Goal: Communication & Community: Answer question/provide support

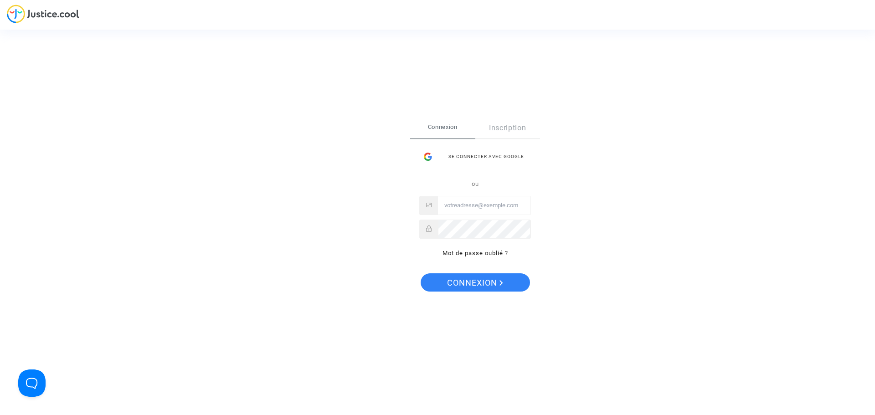
type input "juridique@cozynergy.com"
click at [498, 276] on span "Connexion" at bounding box center [475, 282] width 56 height 19
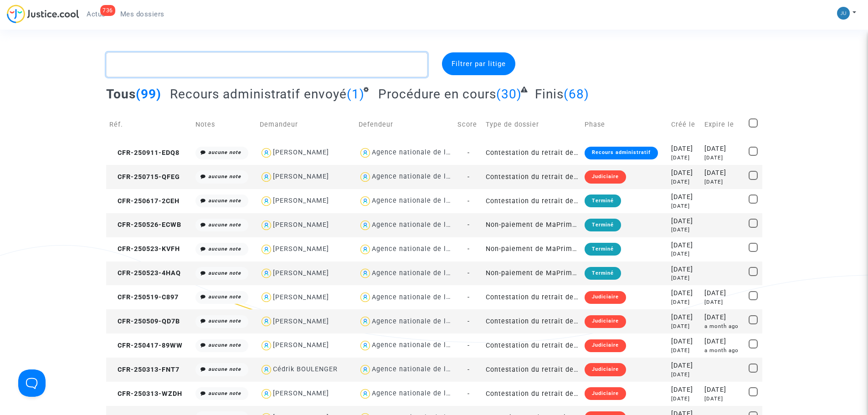
click at [142, 74] on textarea at bounding box center [266, 64] width 321 height 25
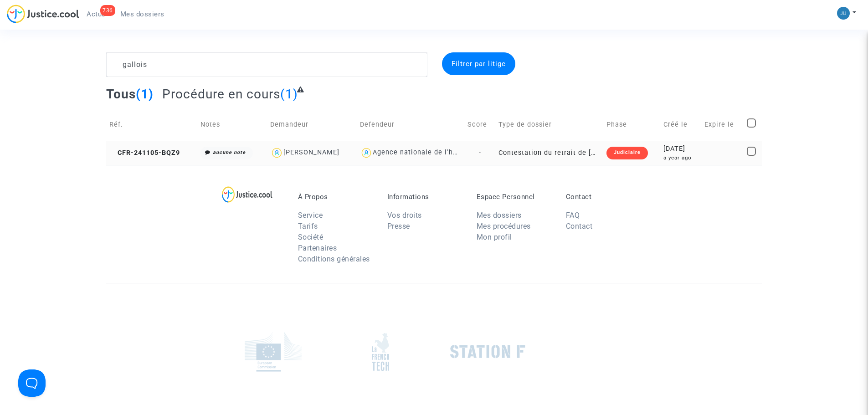
click at [360, 149] on img at bounding box center [366, 152] width 13 height 13
type textarea "gallois @"Agence nationale de l'habitat""
click at [617, 155] on div "Judiciaire" at bounding box center [626, 153] width 41 height 13
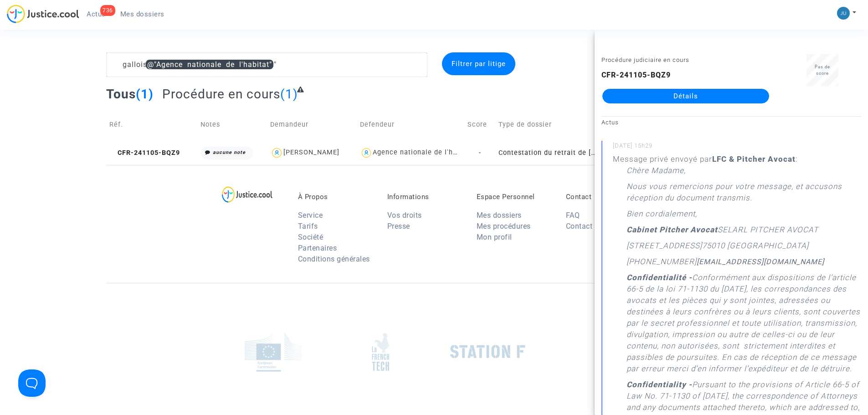
click at [686, 103] on link "Détails" at bounding box center [685, 96] width 167 height 15
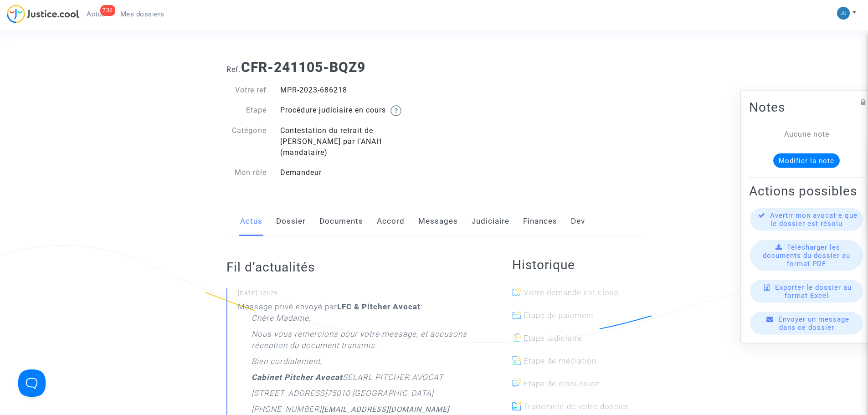
click at [445, 214] on link "Messages" at bounding box center [438, 221] width 40 height 30
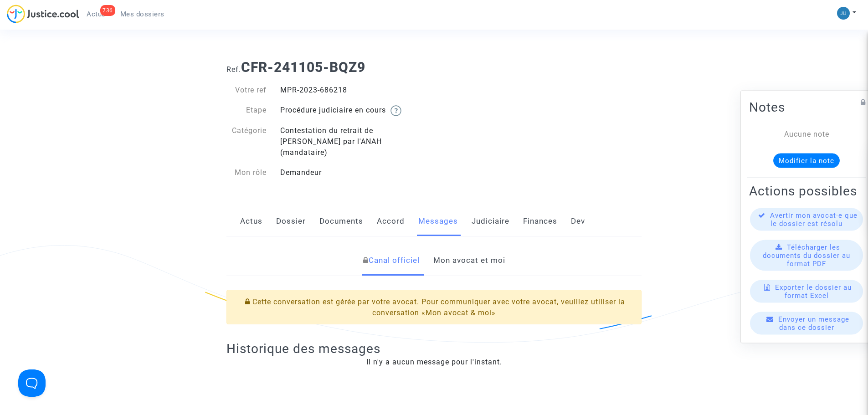
click at [492, 257] on link "Mon avocat et moi" at bounding box center [469, 261] width 72 height 30
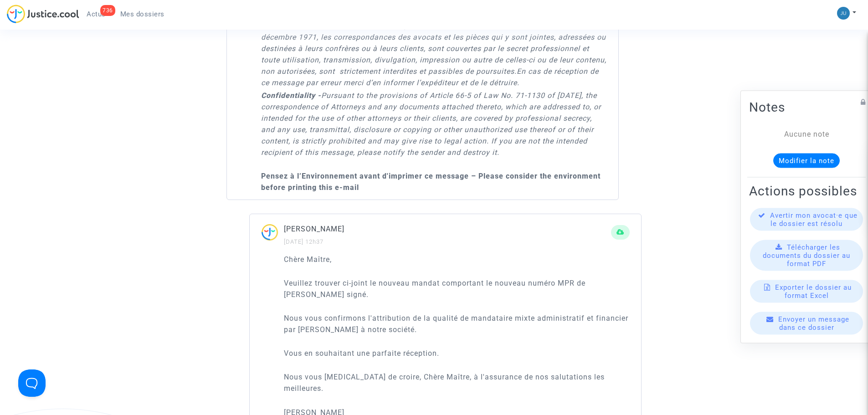
scroll to position [911, 0]
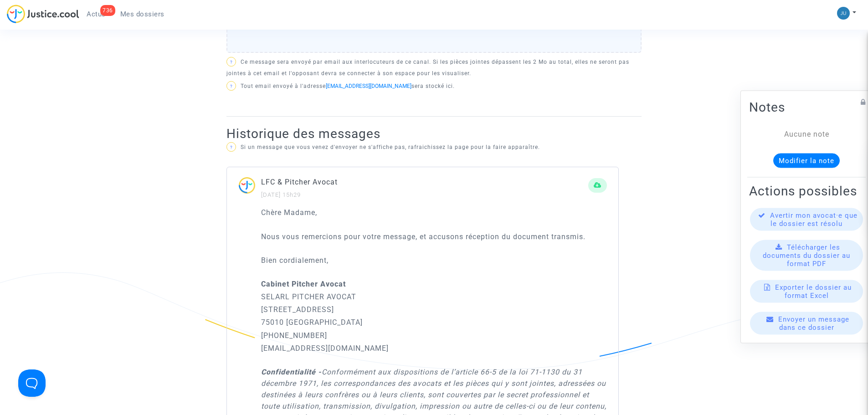
drag, startPoint x: 142, startPoint y: 18, endPoint x: 139, endPoint y: 28, distance: 10.5
click at [142, 18] on link "Mes dossiers" at bounding box center [142, 14] width 59 height 14
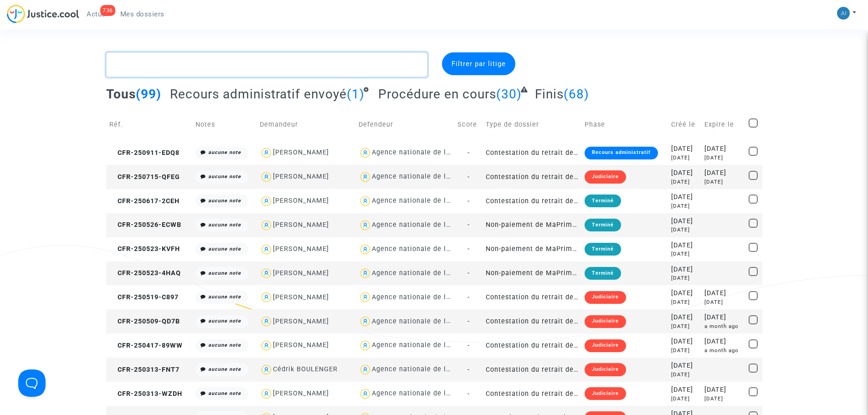
click at [192, 65] on textarea at bounding box center [266, 64] width 321 height 25
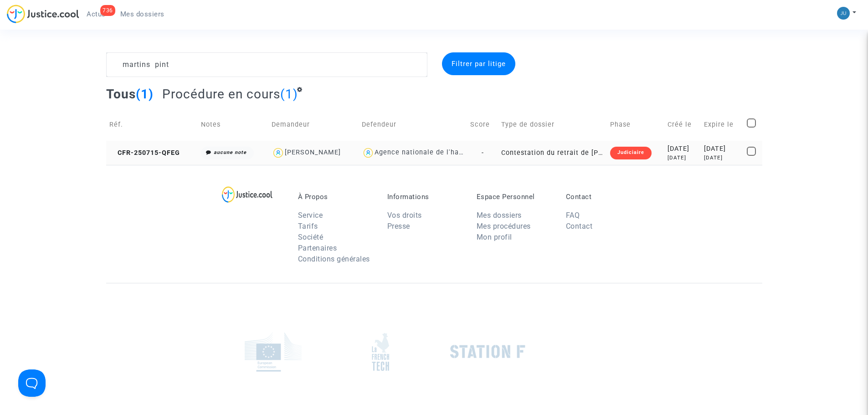
click at [427, 157] on div "Agence nationale de l'habitat" at bounding box center [413, 152] width 103 height 13
type textarea "martins pint @"Agence nationale de l'habitat""
click at [620, 155] on div "Judiciaire" at bounding box center [630, 153] width 41 height 13
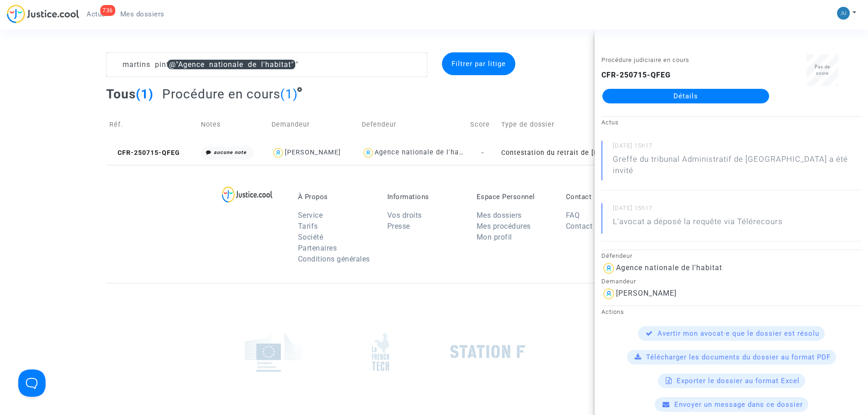
click at [694, 102] on link "Détails" at bounding box center [685, 96] width 167 height 15
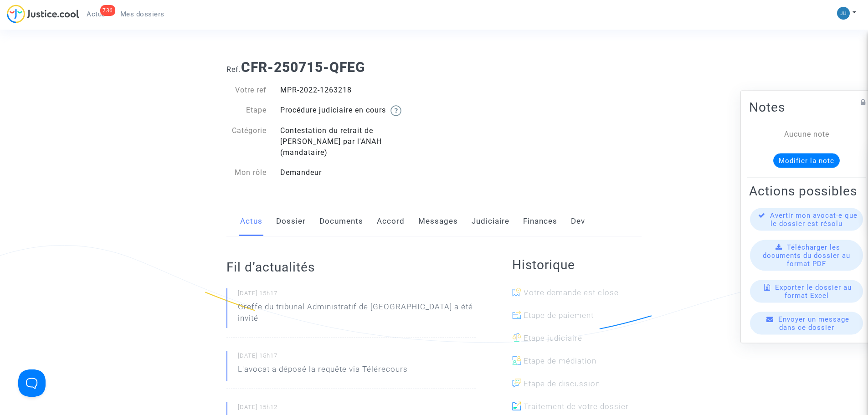
click at [441, 211] on link "Messages" at bounding box center [438, 221] width 40 height 30
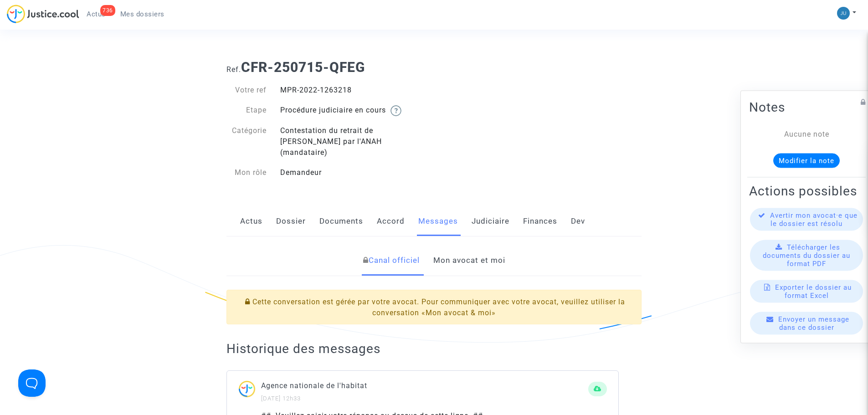
click at [444, 249] on link "Mon avocat et moi" at bounding box center [469, 261] width 72 height 30
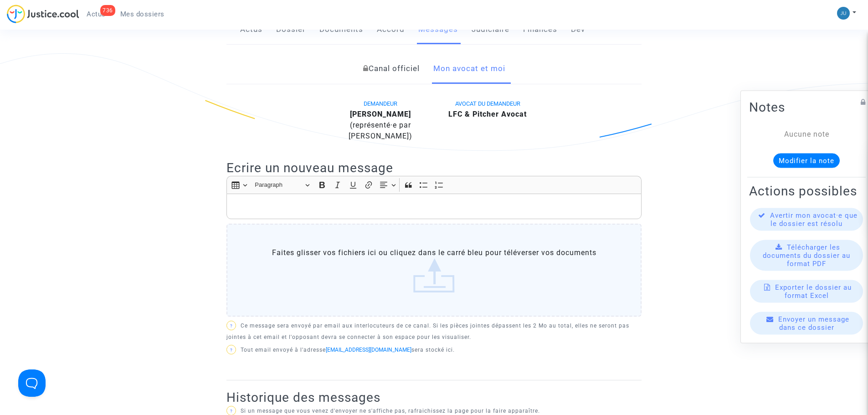
scroll to position [182, 0]
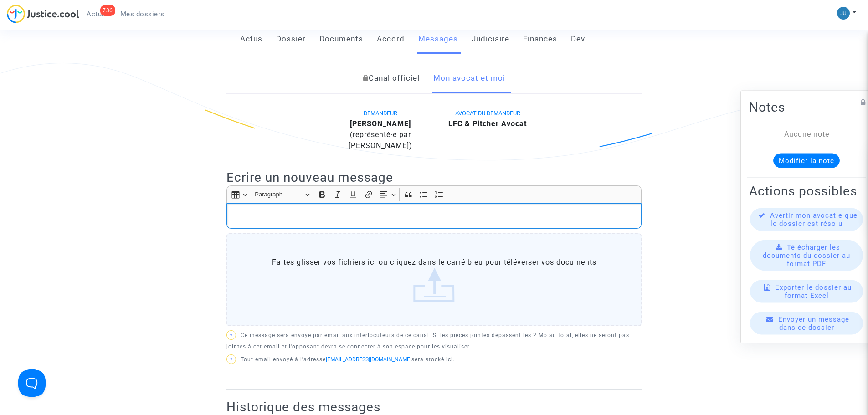
click at [335, 210] on p "Rich Text Editor, main" at bounding box center [433, 215] width 405 height 11
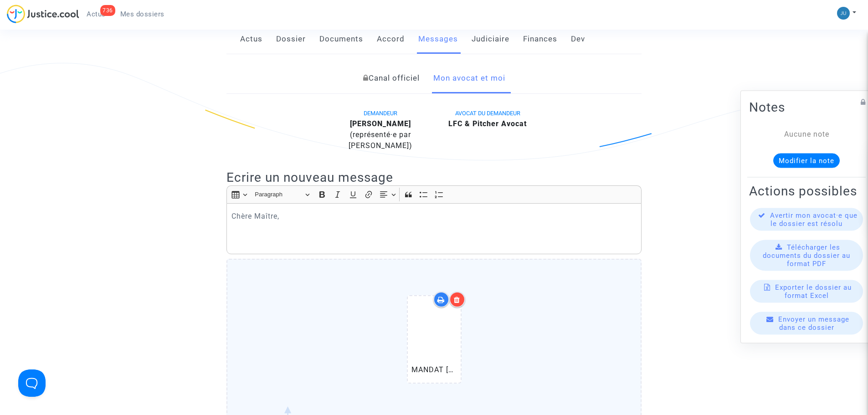
click at [299, 223] on p "Rich Text Editor, main" at bounding box center [433, 228] width 405 height 11
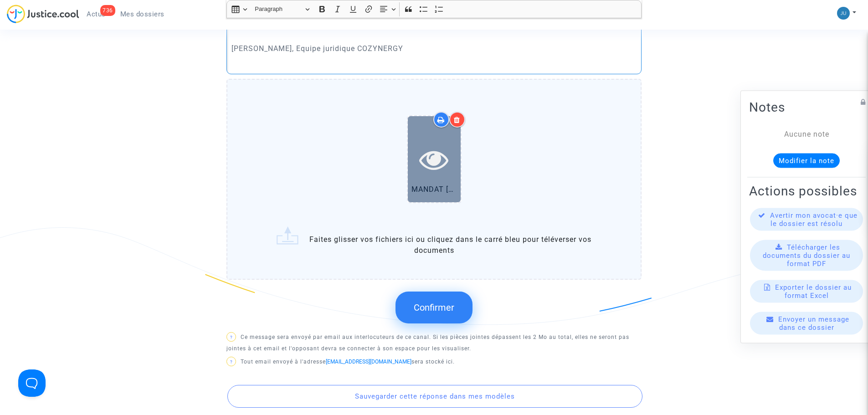
scroll to position [501, 0]
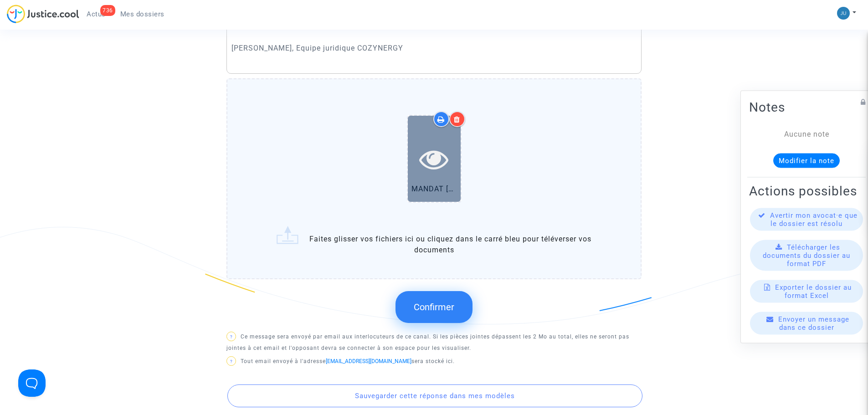
click at [437, 302] on span "Confirmer" at bounding box center [434, 307] width 41 height 11
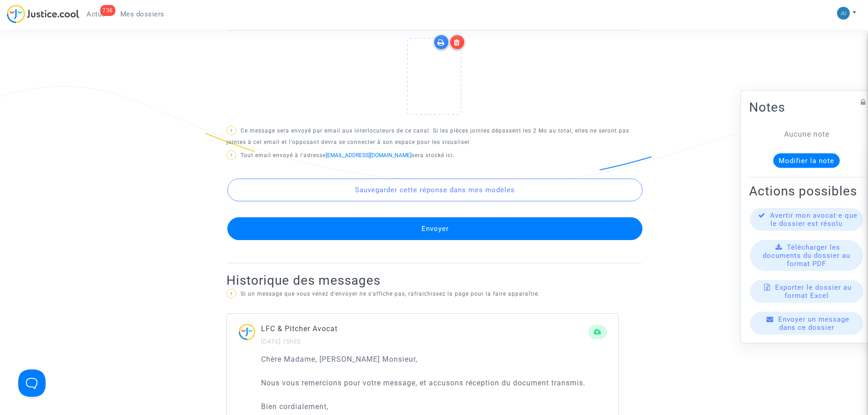
scroll to position [683, 0]
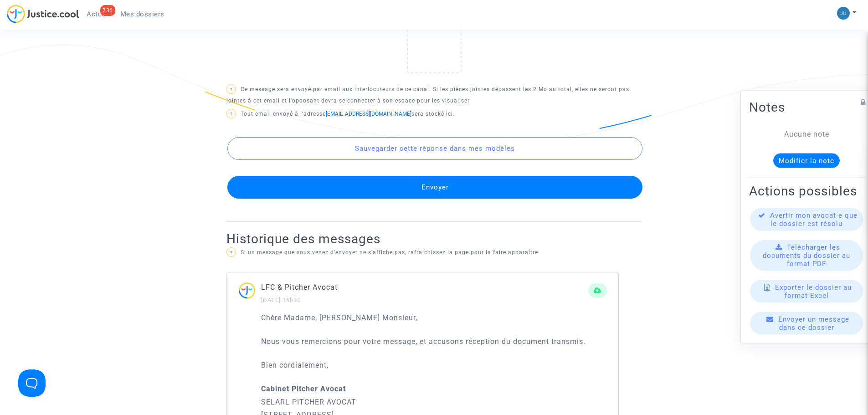
click at [415, 176] on button "Envoyer" at bounding box center [434, 187] width 415 height 23
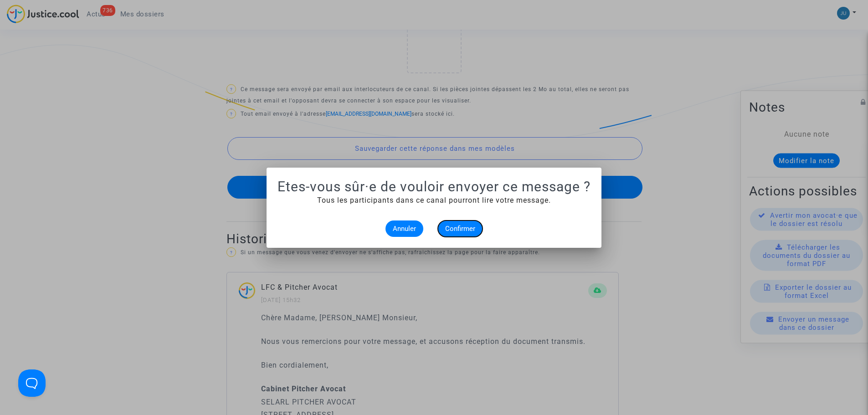
click at [472, 225] on span "Confirmer" at bounding box center [460, 229] width 30 height 8
